Goal: Information Seeking & Learning: Compare options

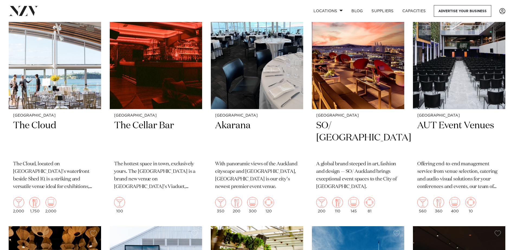
scroll to position [1137, 0]
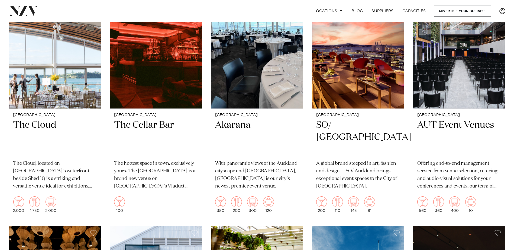
click at [31, 97] on img at bounding box center [55, 47] width 92 height 124
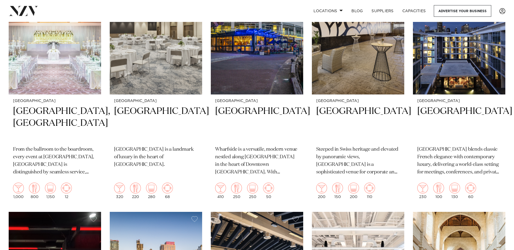
scroll to position [190, 0]
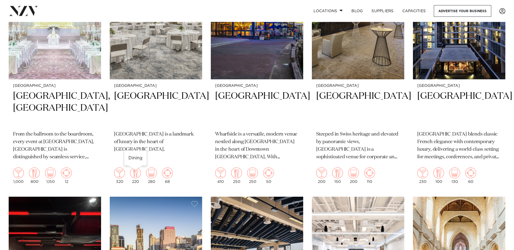
click at [134, 172] on img at bounding box center [135, 173] width 11 height 11
click at [454, 97] on h2 "Sofitel Auckland Viaduct Harbour" at bounding box center [459, 108] width 84 height 37
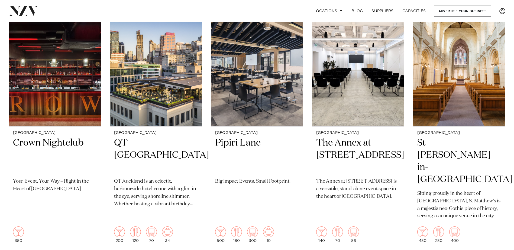
scroll to position [406, 0]
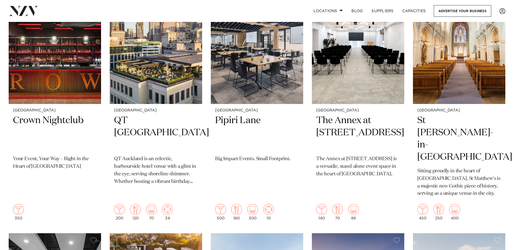
click at [163, 90] on img at bounding box center [156, 42] width 92 height 124
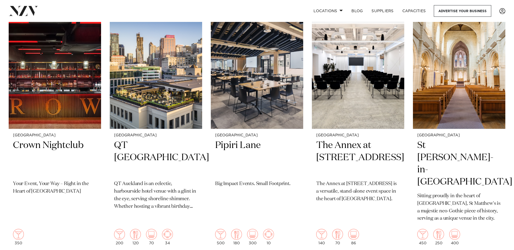
scroll to position [379, 0]
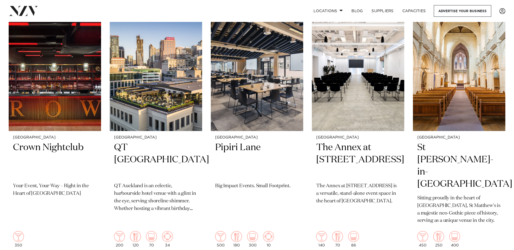
click at [241, 151] on h2 "Pipiri Lane" at bounding box center [257, 160] width 84 height 37
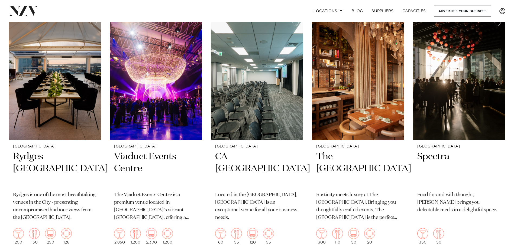
scroll to position [866, 0]
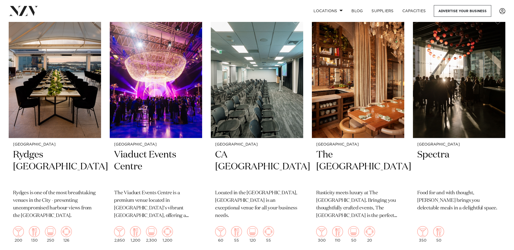
click at [330, 86] on img at bounding box center [358, 76] width 92 height 124
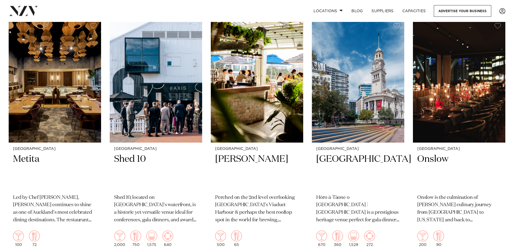
scroll to position [1354, 0]
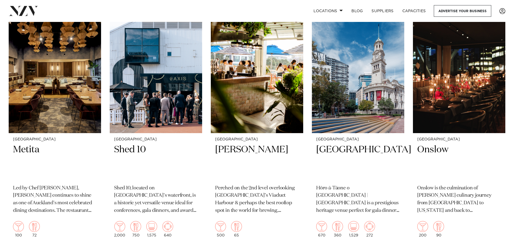
click at [133, 144] on h2 "Shed 10" at bounding box center [156, 162] width 84 height 37
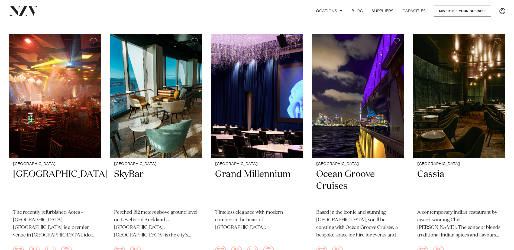
scroll to position [1597, 0]
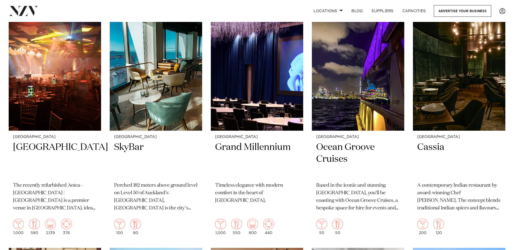
click at [469, 182] on p "A contemporary Indian restaurant by award-winning Chef [PERSON_NAME]. The conce…" at bounding box center [459, 197] width 84 height 30
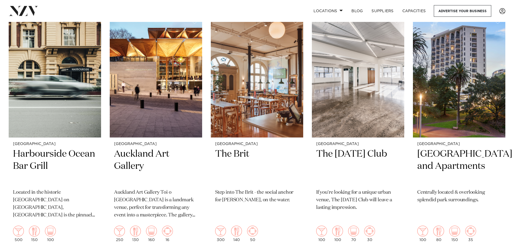
scroll to position [1841, 0]
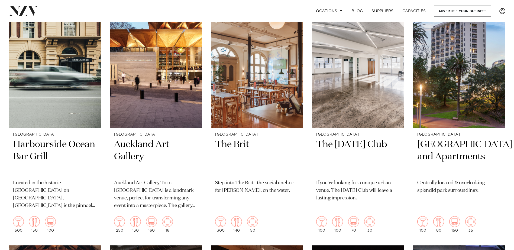
click at [139, 139] on h2 "Auckland Art Gallery" at bounding box center [156, 157] width 84 height 37
click at [368, 139] on h2 "The Tuesday Club" at bounding box center [358, 157] width 84 height 37
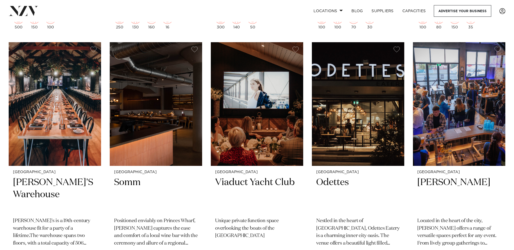
scroll to position [2058, 0]
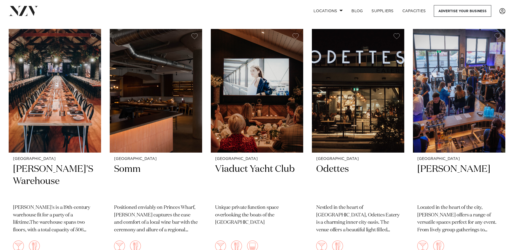
click at [172, 191] on div "Auckland Somm Positioned enviably on Princes Wharf, Somm captures the ease and …" at bounding box center [156, 207] width 92 height 109
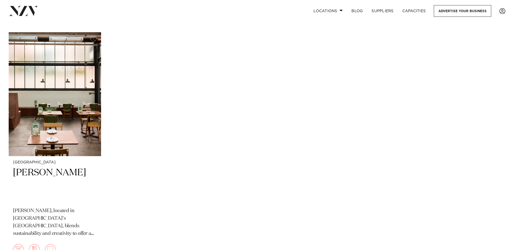
scroll to position [2274, 0]
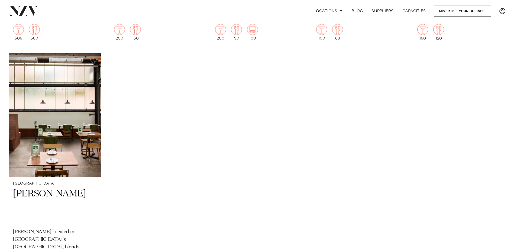
click at [78, 137] on img at bounding box center [55, 115] width 92 height 124
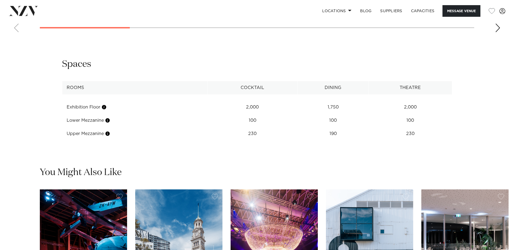
scroll to position [731, 0]
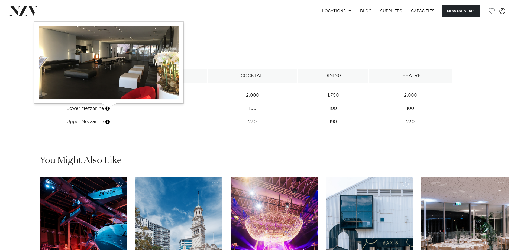
click at [109, 109] on button "button" at bounding box center [107, 108] width 5 height 5
click at [110, 108] on button "button" at bounding box center [107, 108] width 5 height 5
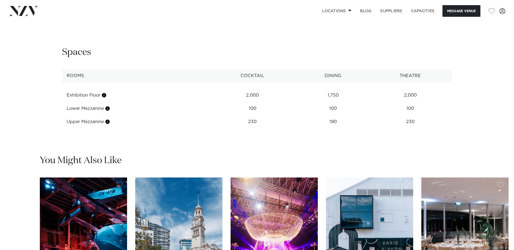
click at [98, 109] on td "Lower Mezzanine" at bounding box center [134, 108] width 145 height 13
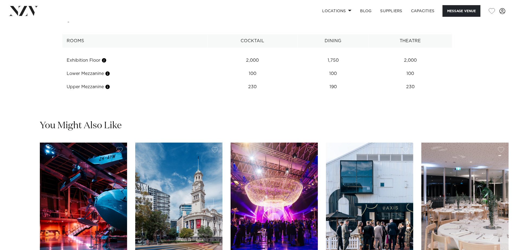
scroll to position [812, 0]
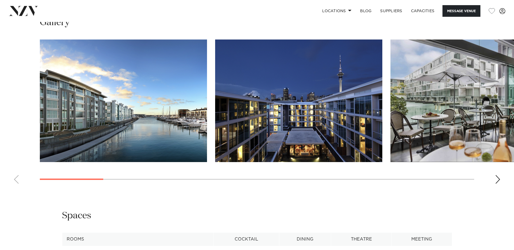
scroll to position [569, 0]
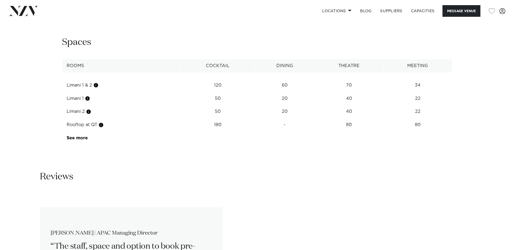
scroll to position [866, 0]
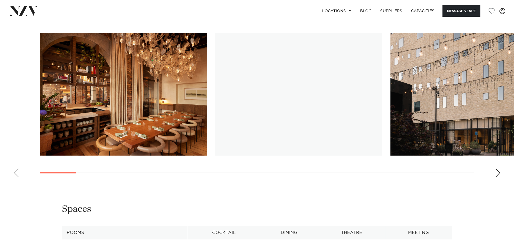
scroll to position [785, 0]
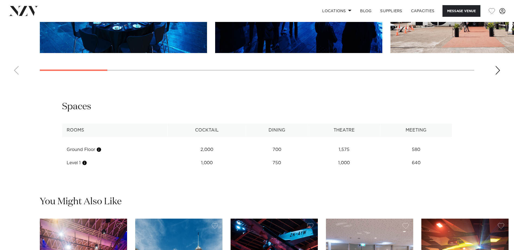
scroll to position [677, 0]
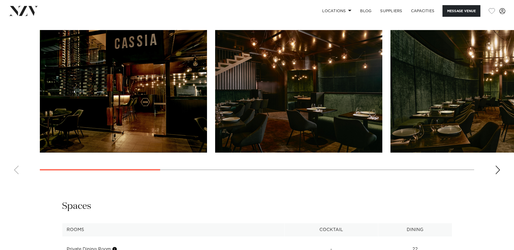
scroll to position [650, 0]
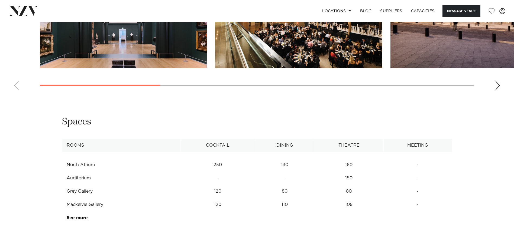
scroll to position [677, 0]
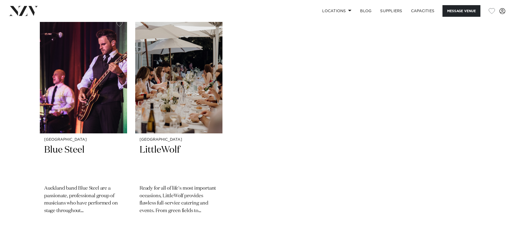
scroll to position [839, 0]
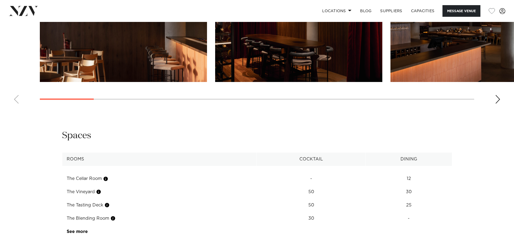
scroll to position [650, 0]
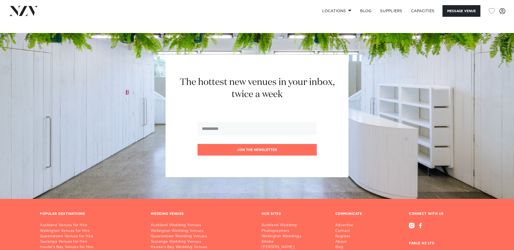
scroll to position [731, 0]
